Goal: Transaction & Acquisition: Purchase product/service

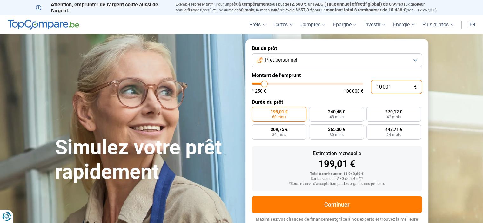
drag, startPoint x: 395, startPoint y: 89, endPoint x: 379, endPoint y: 89, distance: 16.2
click at [379, 89] on input "10 001" at bounding box center [396, 87] width 51 height 14
type input "1"
type input "1250"
type input "0"
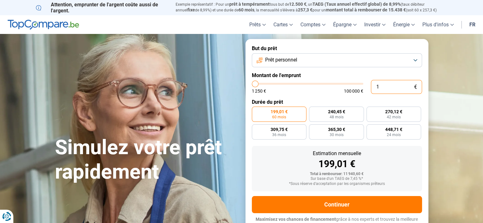
type input "1250"
type input "2"
type input "1250"
type input "25"
type input "1250"
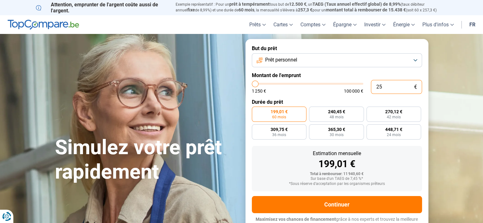
type input "250"
type input "1250"
type input "2 500"
type input "2500"
type input "25 000"
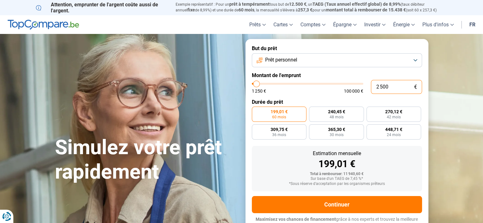
type input "25000"
radio input "false"
type input "25 000"
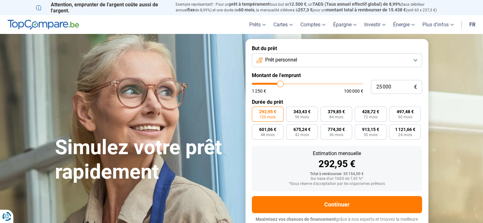
click at [325, 97] on form "But du prêt Prêt personnel Montant de l'emprunt 25 000 € 1 250 € 100 000 € Duré…" at bounding box center [336, 137] width 183 height 196
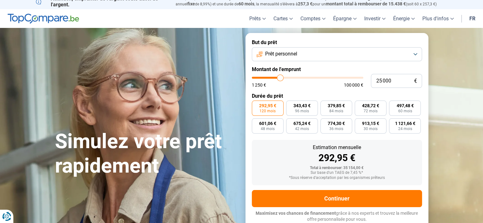
click at [272, 108] on span "292,95 €" at bounding box center [267, 106] width 17 height 4
click at [256, 105] on input "292,95 € 120 mois" at bounding box center [254, 103] width 4 height 4
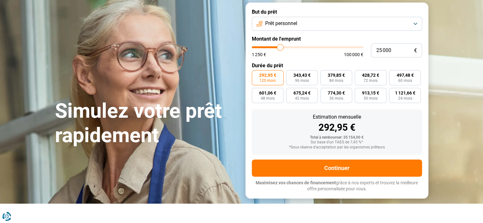
scroll to position [101, 0]
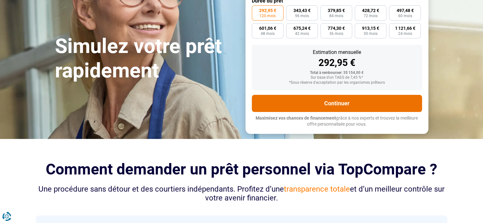
click at [332, 103] on button "Continuer" at bounding box center [337, 103] width 170 height 17
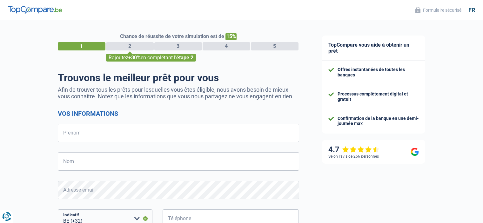
select select "32"
